Goal: Find specific page/section: Find specific page/section

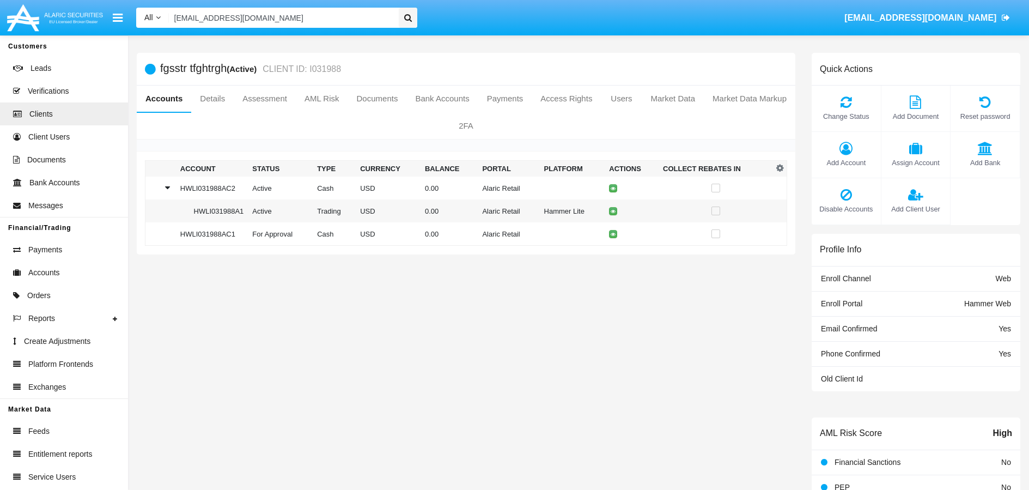
click at [291, 16] on input "filane3227@gddcorp.com" at bounding box center [282, 18] width 227 height 20
paste input "dgds@df.gre"
type input "fdgds@df.gre"
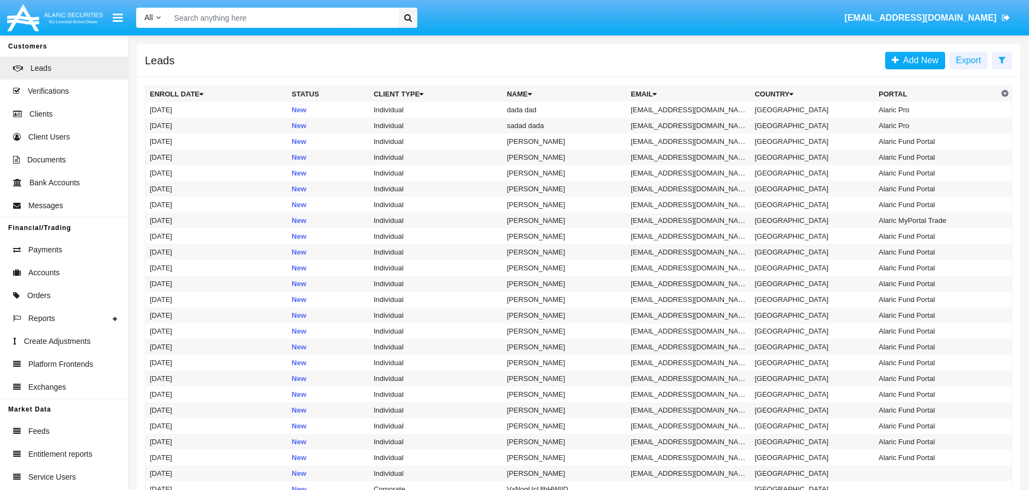
click at [262, 19] on input "Search" at bounding box center [282, 18] width 227 height 20
click at [250, 17] on input "Search" at bounding box center [282, 18] width 227 height 20
paste input "fdgds@df.gre"
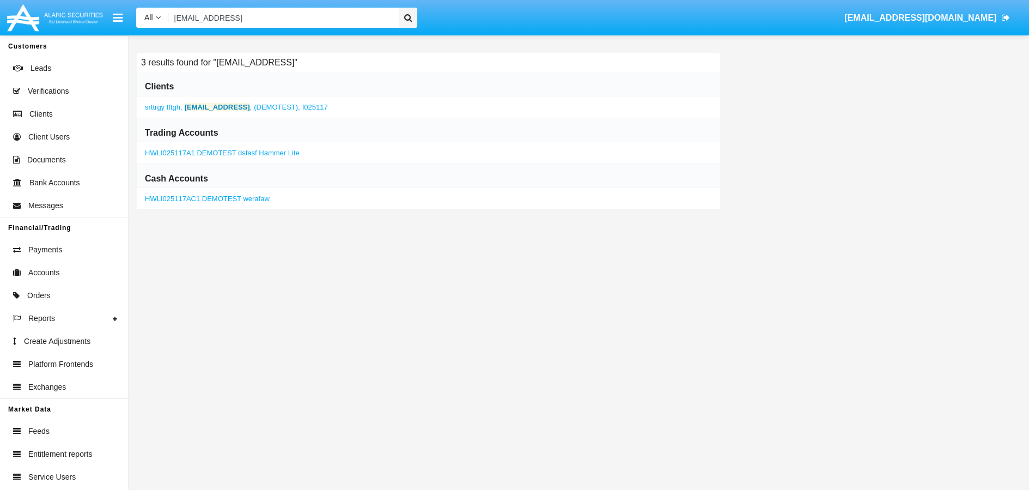
type input "fdgds@df.gre"
click at [200, 105] on b "fdgds@df.gre" at bounding box center [217, 107] width 65 height 8
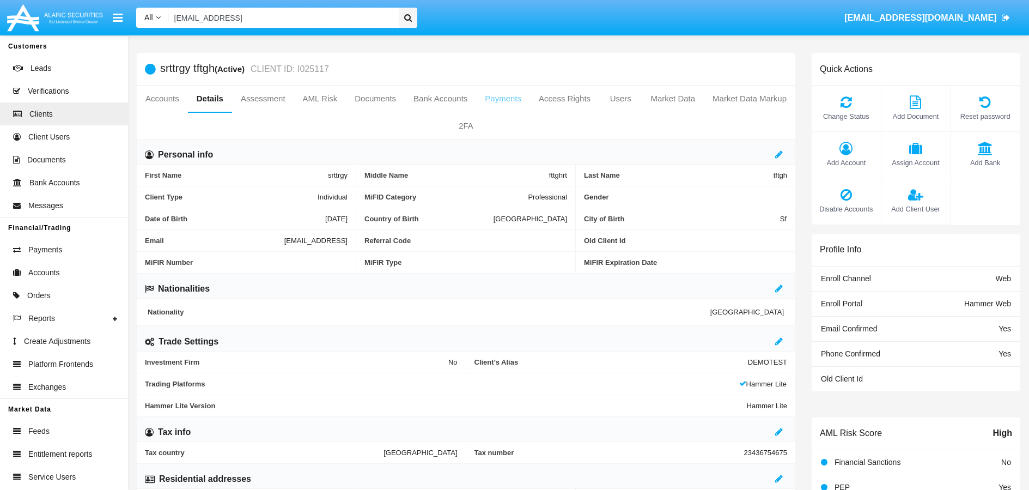
click at [530, 98] on link "Payments" at bounding box center [503, 98] width 54 height 26
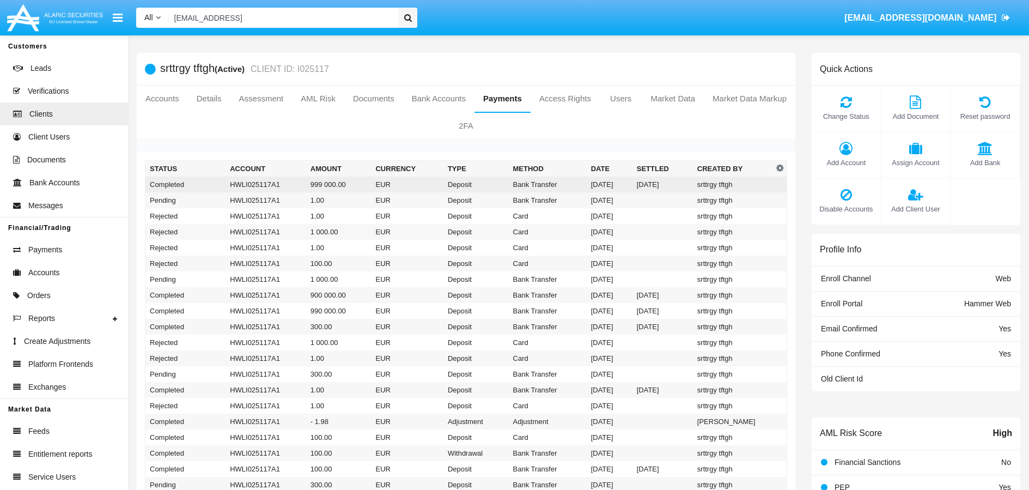
click at [536, 187] on td "Bank Transfer" at bounding box center [548, 184] width 78 height 16
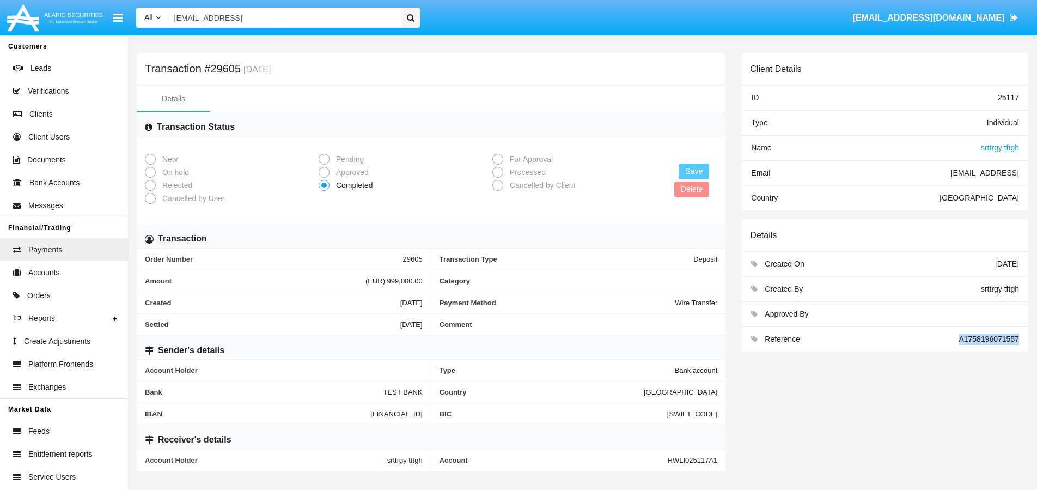
drag, startPoint x: 952, startPoint y: 341, endPoint x: 1031, endPoint y: 341, distance: 79.5
click at [1028, 341] on div "Client Details ID 25117 Type Individual Name srttrgy tftgh Email fdgds@df.gre C…" at bounding box center [884, 266] width 303 height 427
copy div "A1758196071557"
